Goal: Task Accomplishment & Management: Complete application form

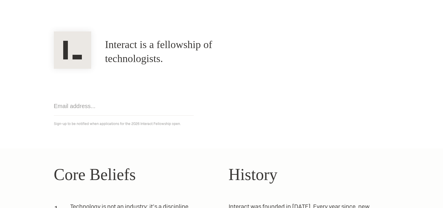
scroll to position [117, 0]
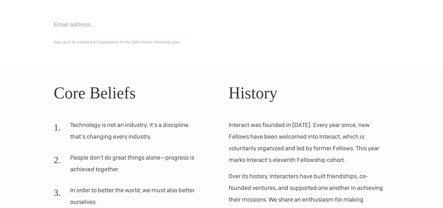
click at [163, 134] on li "Technology is not an industry; it’s a discipline that’s changing every industry." at bounding box center [127, 133] width 147 height 28
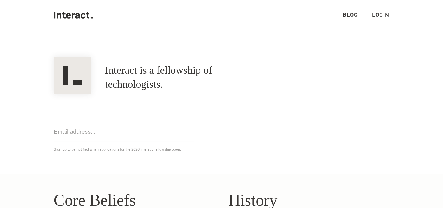
scroll to position [0, 0]
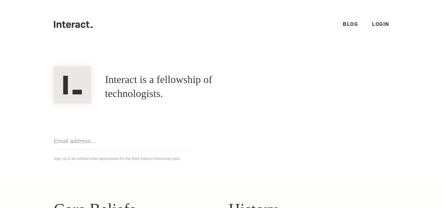
click at [159, 80] on h1 "Interact is a fellowship of technologists." at bounding box center [183, 87] width 157 height 28
click at [99, 21] on ul ".cls-1{fill:#33312f;} interact-brand-logotype-black Blog Login" at bounding box center [222, 24] width 336 height 49
click at [159, 59] on section "Interact is a fellowship of technologists. A fellowship of technologists. Get n…" at bounding box center [221, 116] width 443 height 134
click at [205, 84] on h1 "Interact is a fellowship of technologists." at bounding box center [183, 87] width 157 height 28
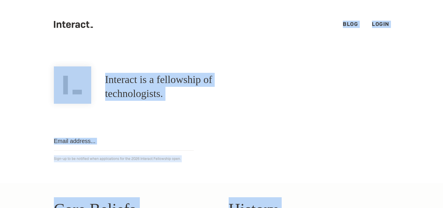
copy body ".cls-1{fill:#33312f;} interact-brand-logotype-black Blog Login Interact is a fe…"
click at [367, 105] on div "Get notified Sign-up to be notified when applications for the 2026 Interact Fel…" at bounding box center [222, 133] width 350 height 59
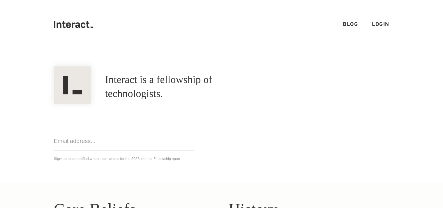
click at [379, 24] on link "Login" at bounding box center [380, 24] width 17 height 7
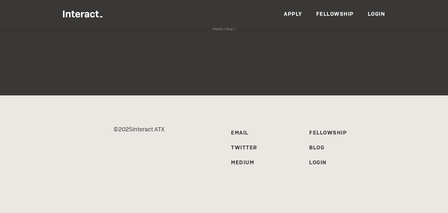
scroll to position [118, 0]
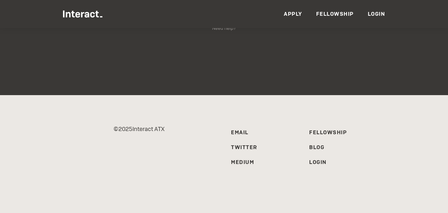
click at [291, 13] on link "Apply" at bounding box center [293, 13] width 18 height 7
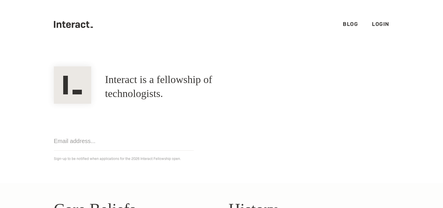
click at [376, 24] on link "Login" at bounding box center [380, 24] width 17 height 7
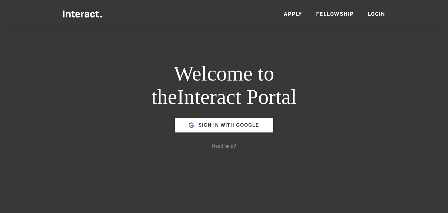
click at [327, 11] on link "Fellowship" at bounding box center [335, 13] width 38 height 7
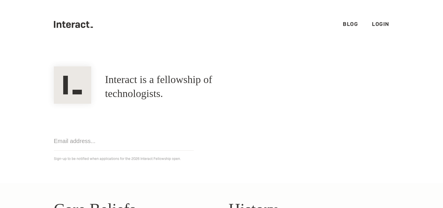
click at [376, 24] on link "Login" at bounding box center [380, 24] width 17 height 7
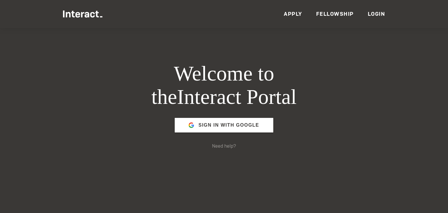
click at [291, 13] on link "Apply" at bounding box center [293, 13] width 18 height 7
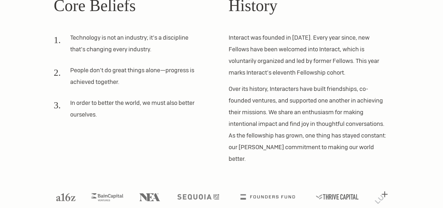
scroll to position [206, 0]
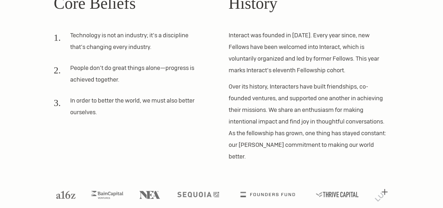
click at [208, 51] on ol "Technology is not an industry; it’s a discipline that’s changing every industry…" at bounding box center [134, 75] width 161 height 93
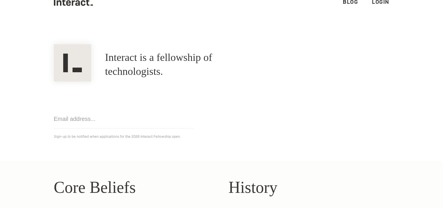
scroll to position [2, 0]
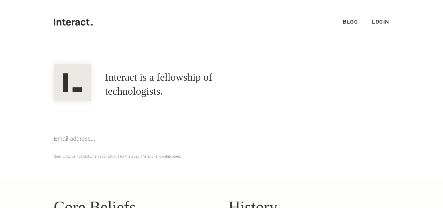
click at [377, 20] on link "Login" at bounding box center [380, 21] width 17 height 7
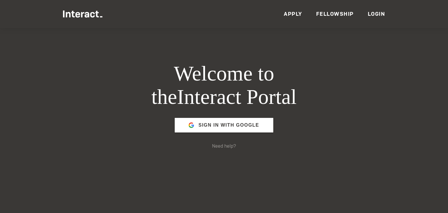
click at [295, 13] on link "Apply" at bounding box center [293, 13] width 18 height 7
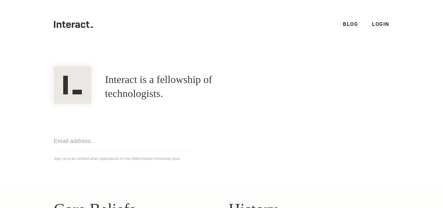
drag, startPoint x: 250, startPoint y: 44, endPoint x: 250, endPoint y: 8, distance: 36.7
click at [250, 40] on ul ".cls-1{fill:#33312f;} interact-brand-logotype-black Blog Login" at bounding box center [222, 24] width 336 height 49
